Goal: Check status: Check status

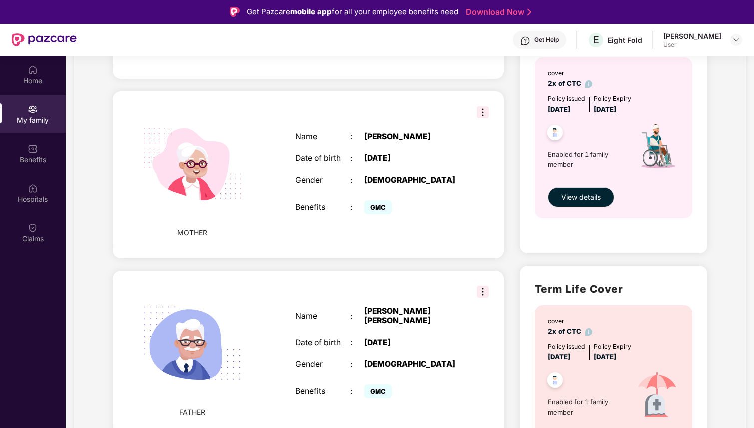
scroll to position [413, 0]
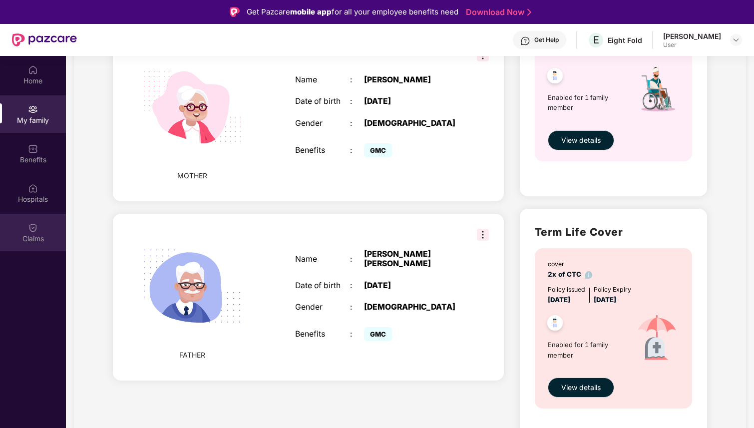
click at [34, 229] on img at bounding box center [33, 228] width 10 height 10
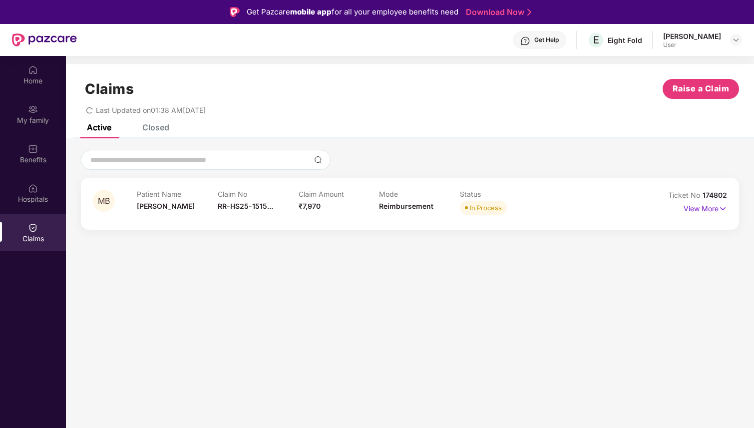
click at [709, 211] on p "View More" at bounding box center [705, 207] width 43 height 13
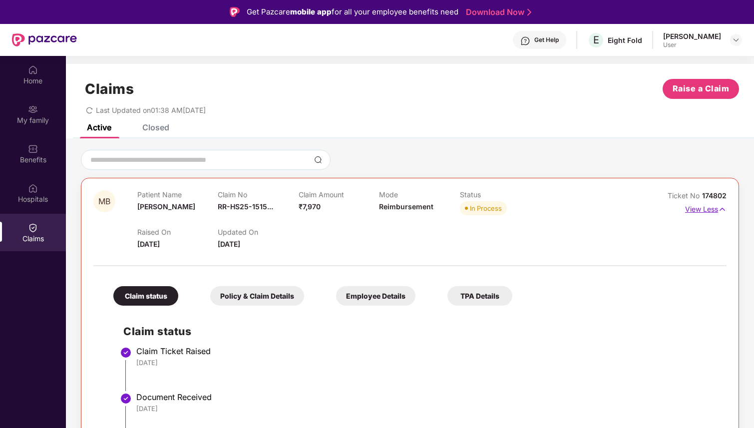
click at [709, 211] on p "View Less" at bounding box center [705, 207] width 41 height 13
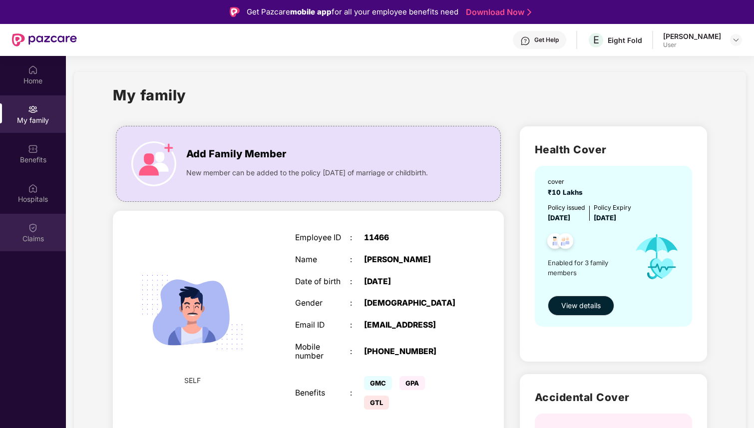
click at [29, 234] on div "Claims" at bounding box center [33, 239] width 66 height 10
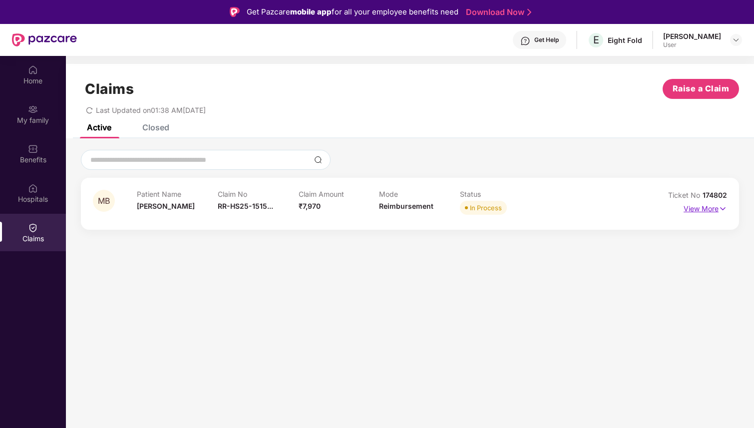
click at [704, 212] on p "View More" at bounding box center [705, 207] width 43 height 13
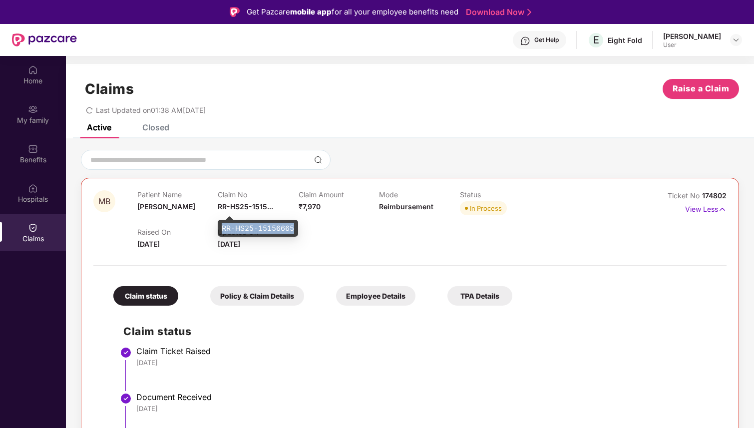
drag, startPoint x: 222, startPoint y: 228, endPoint x: 298, endPoint y: 231, distance: 76.4
click at [298, 231] on div "RR-HS25-15156665" at bounding box center [258, 228] width 80 height 17
copy div "RR-HS25-15156665"
click at [559, 38] on div "Get Help" at bounding box center [546, 40] width 24 height 8
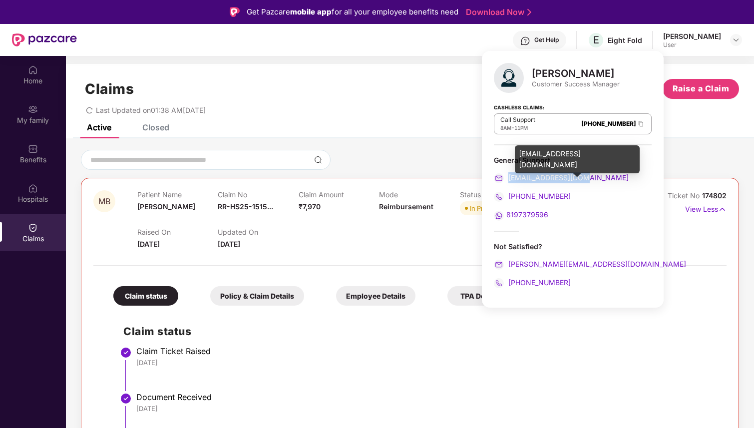
drag, startPoint x: 589, startPoint y: 178, endPoint x: 508, endPoint y: 179, distance: 80.9
click at [508, 179] on div "[EMAIL_ADDRESS][DOMAIN_NAME]" at bounding box center [573, 177] width 158 height 11
copy span "[EMAIL_ADDRESS][DOMAIN_NAME]"
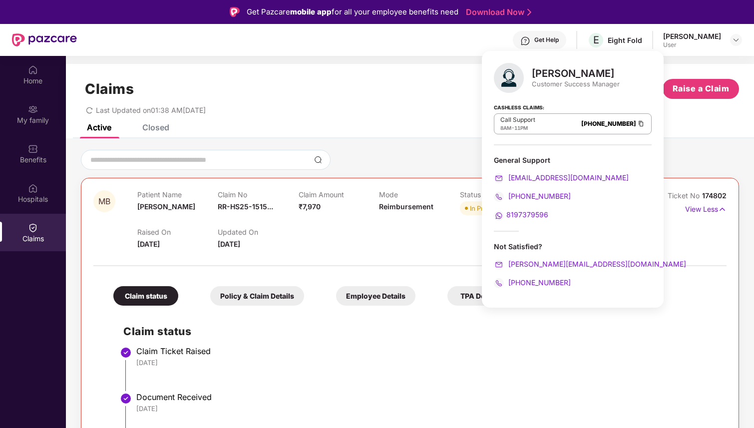
click at [668, 194] on span "Ticket No" at bounding box center [685, 195] width 34 height 8
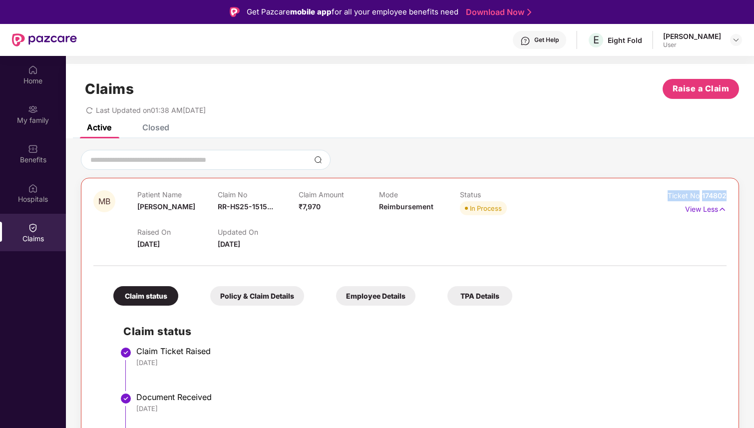
drag, startPoint x: 667, startPoint y: 194, endPoint x: 727, endPoint y: 195, distance: 60.9
click at [727, 195] on div "MB Patient Name [PERSON_NAME] Claim No RR-HS25-1515... Claim Amount ₹7,970 Mode…" at bounding box center [410, 369] width 658 height 383
copy div "Ticket No 174802"
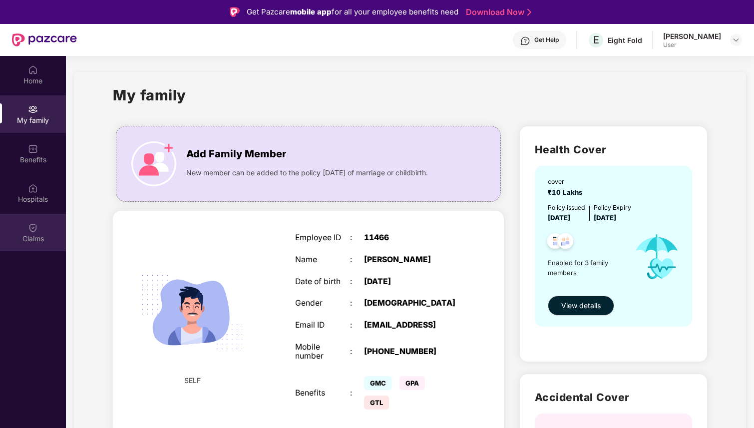
click at [39, 229] on div "Claims" at bounding box center [33, 232] width 66 height 37
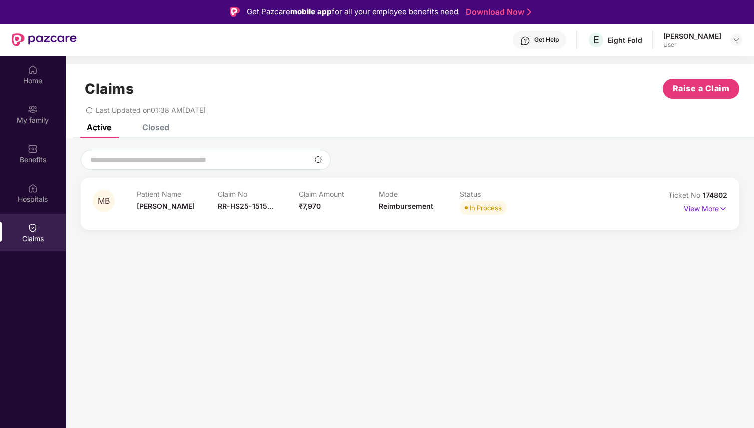
click at [278, 201] on div "Claim No RR-HS25-1515..." at bounding box center [258, 203] width 81 height 27
click at [696, 207] on p "View More" at bounding box center [705, 207] width 43 height 13
